Goal: Information Seeking & Learning: Learn about a topic

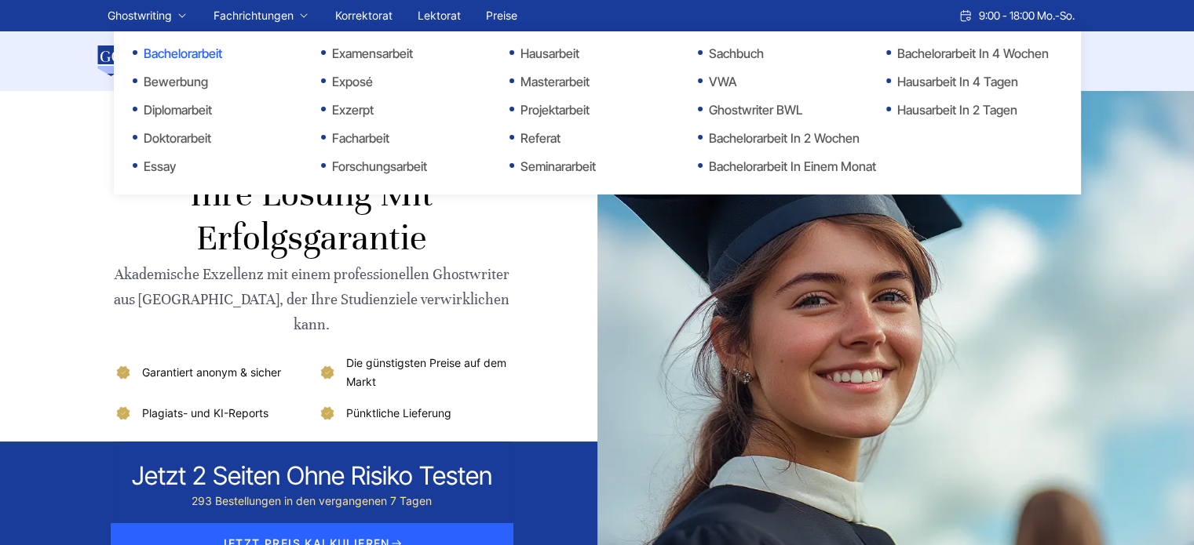
click at [174, 54] on link "Bachelorarbeit" at bounding box center [211, 53] width 157 height 19
